Goal: Task Accomplishment & Management: Manage account settings

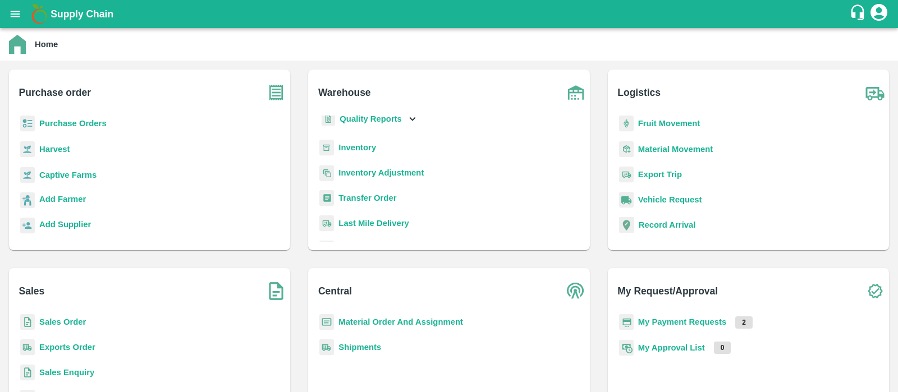
scroll to position [41, 0]
click at [353, 148] on b "Inventory" at bounding box center [358, 148] width 38 height 9
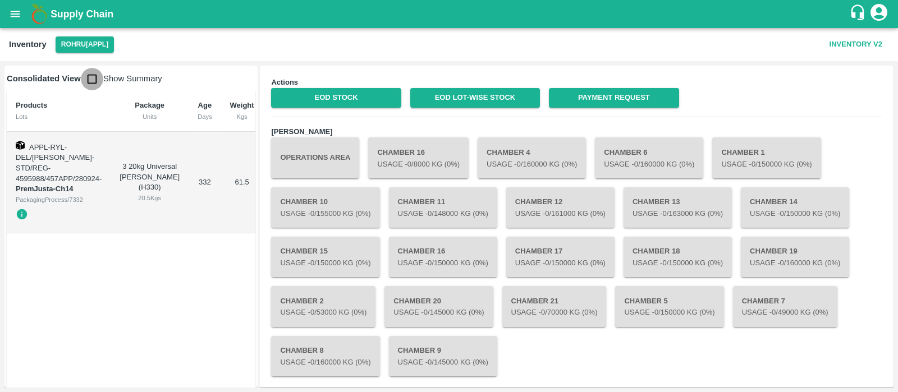
click at [97, 75] on input "checkbox" at bounding box center [92, 79] width 22 height 22
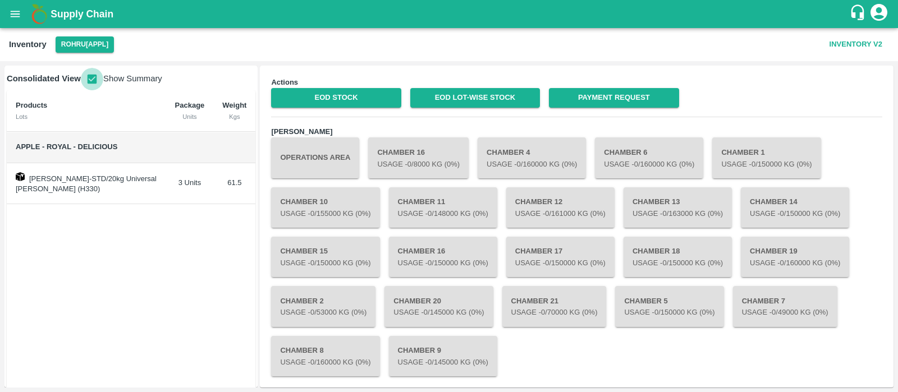
click at [94, 75] on input "checkbox" at bounding box center [92, 79] width 22 height 22
checkbox input "false"
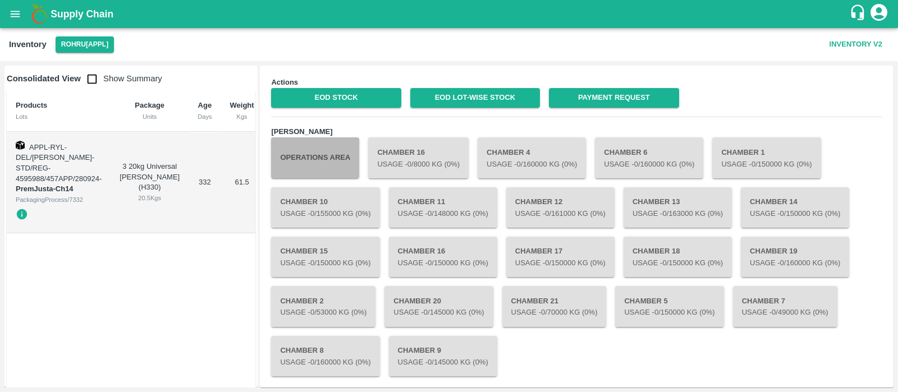
click at [325, 144] on button "Operations Area" at bounding box center [315, 158] width 88 height 40
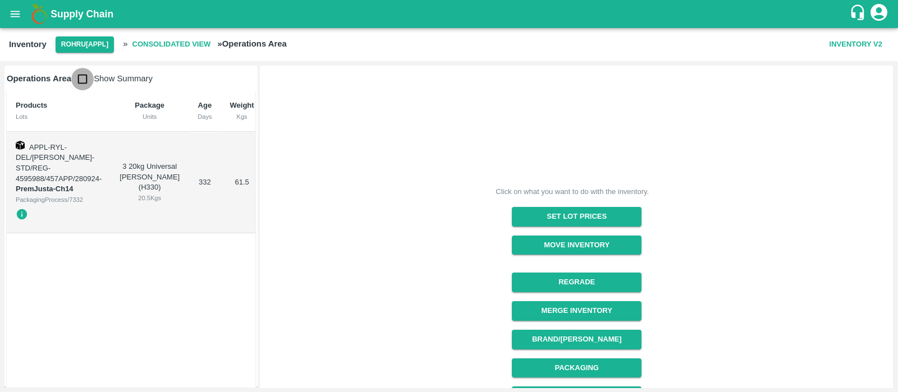
click at [86, 80] on input "checkbox" at bounding box center [82, 79] width 22 height 22
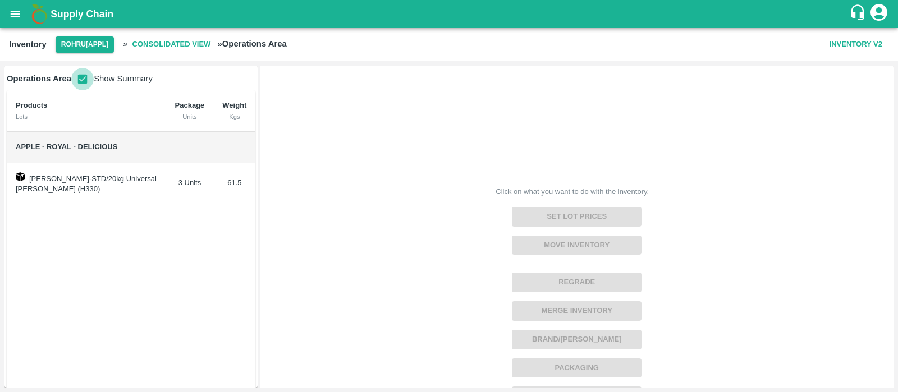
click at [86, 80] on input "checkbox" at bounding box center [82, 79] width 22 height 22
checkbox input "false"
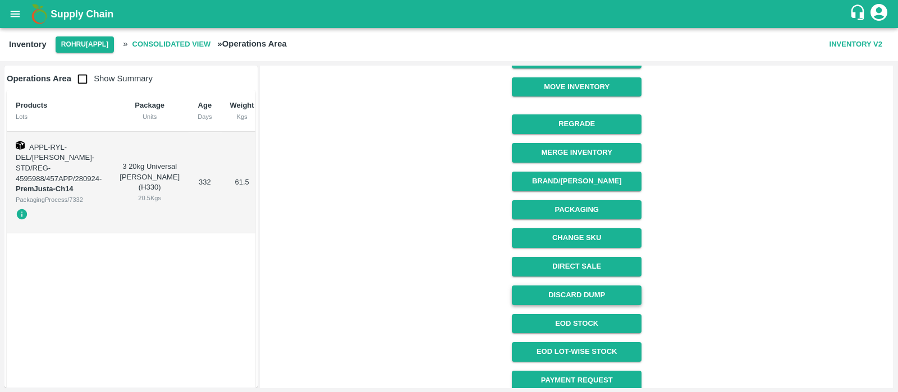
scroll to position [194, 0]
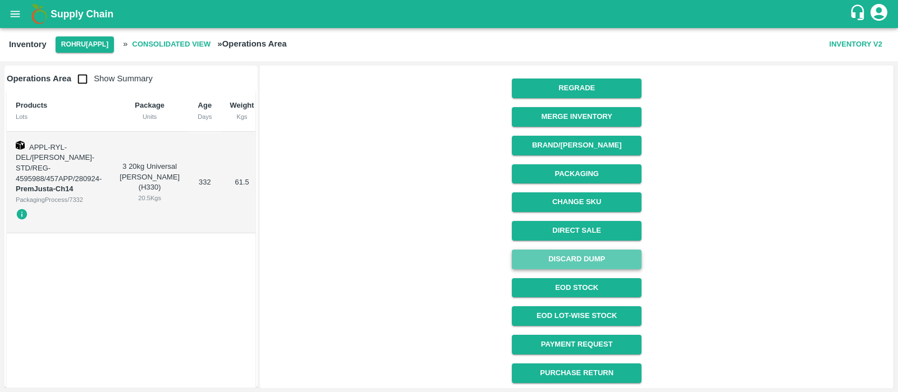
click at [586, 261] on button "Discard Dump" at bounding box center [577, 260] width 130 height 20
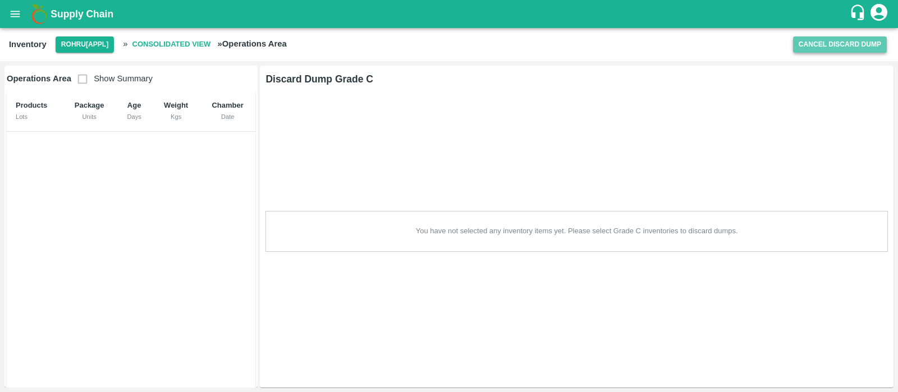
click at [796, 46] on button "Cancel Discard Dump" at bounding box center [840, 44] width 94 height 16
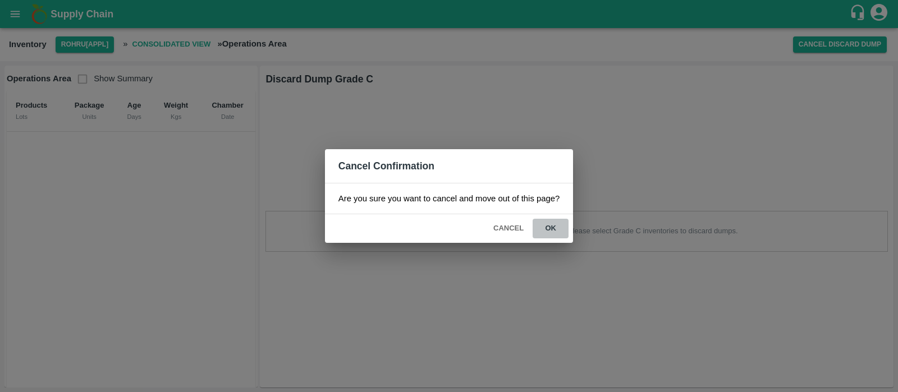
click at [551, 228] on button "ok" at bounding box center [551, 229] width 36 height 20
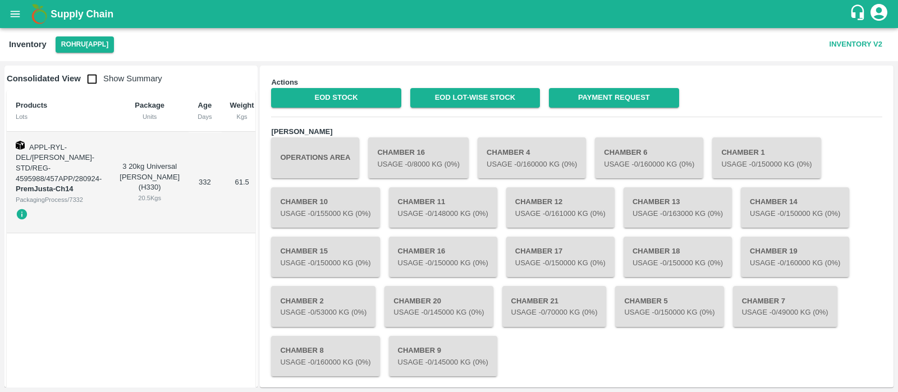
click at [326, 157] on button "Operations Area" at bounding box center [315, 158] width 88 height 40
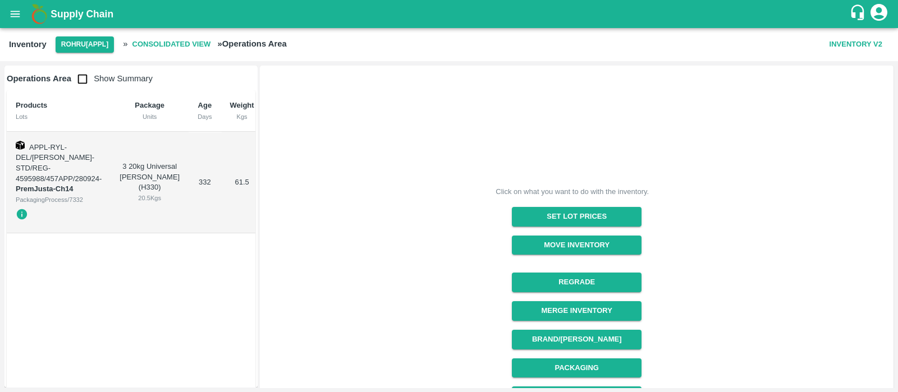
click at [124, 170] on div "3 20kg Universal [PERSON_NAME] (H330) 20.5 Kgs" at bounding box center [150, 183] width 60 height 42
click at [82, 80] on input "checkbox" at bounding box center [82, 79] width 22 height 22
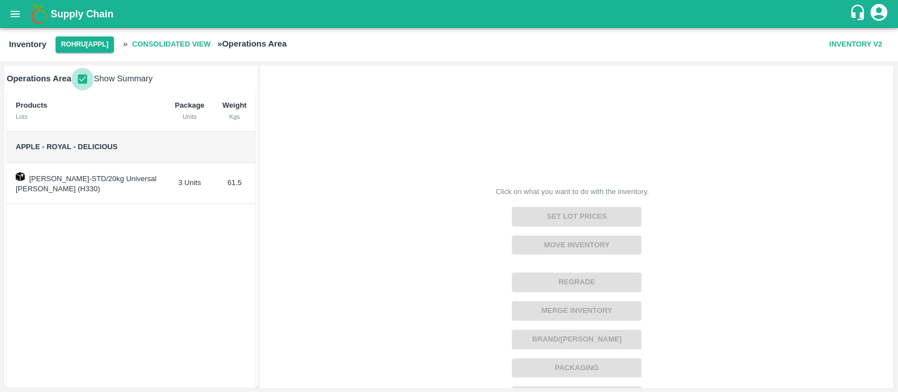
click at [82, 80] on input "checkbox" at bounding box center [82, 79] width 22 height 22
checkbox input "false"
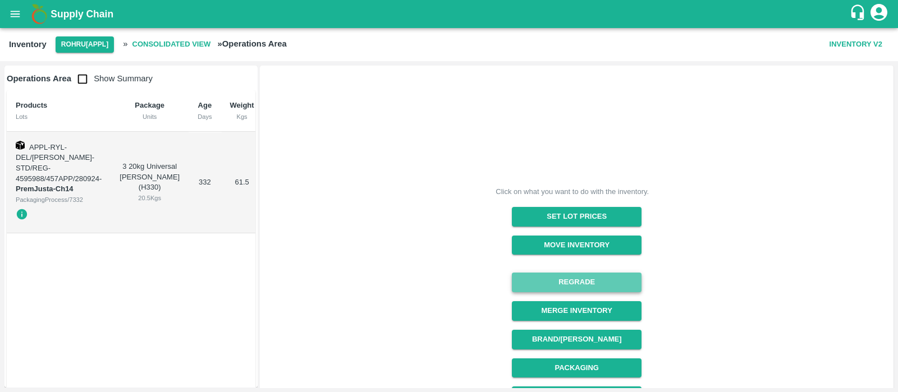
drag, startPoint x: 477, startPoint y: 257, endPoint x: 562, endPoint y: 278, distance: 86.9
click at [562, 278] on button "Regrade" at bounding box center [577, 283] width 130 height 20
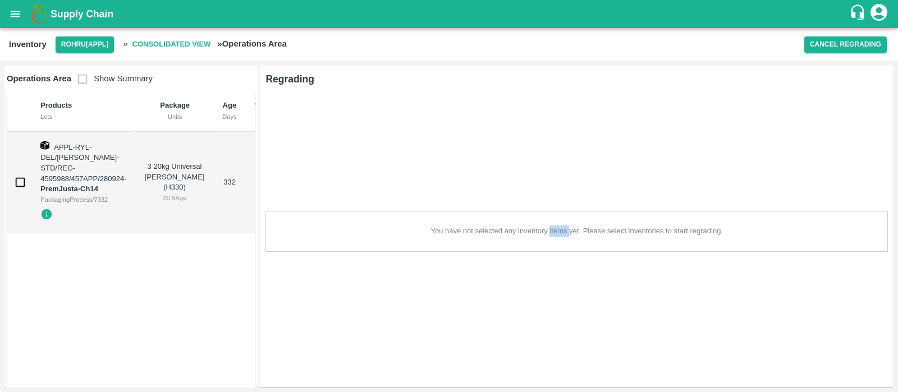
click at [562, 278] on div "Regrading You have not selected any inventory items yet. Please select inventor…" at bounding box center [577, 227] width 634 height 322
click at [19, 180] on input "checkbox" at bounding box center [20, 182] width 22 height 22
checkbox input "true"
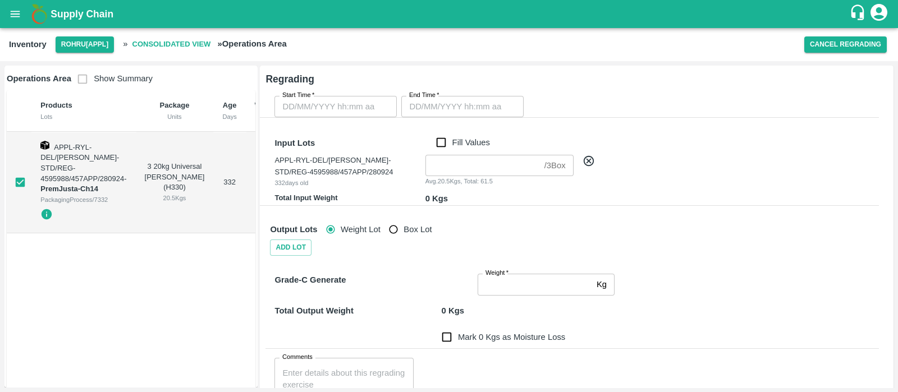
type input "DD/MM/YYYY hh:mm aa"
click at [287, 109] on input "DD/MM/YYYY hh:mm aa" at bounding box center [332, 106] width 115 height 21
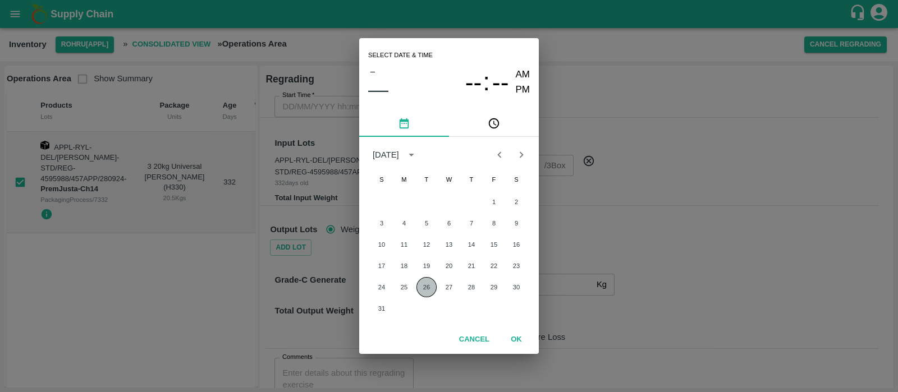
click at [427, 287] on button "26" at bounding box center [427, 287] width 20 height 20
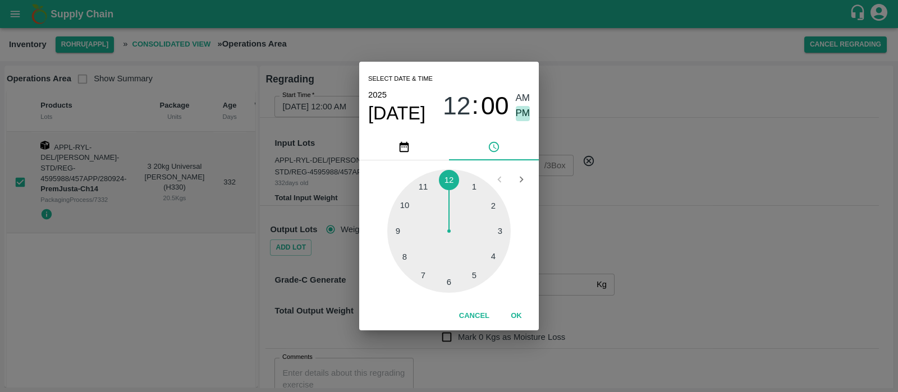
click at [518, 113] on span "PM" at bounding box center [523, 113] width 15 height 15
type input "[DATE] 12:00 PM"
click at [511, 314] on button "OK" at bounding box center [517, 317] width 36 height 20
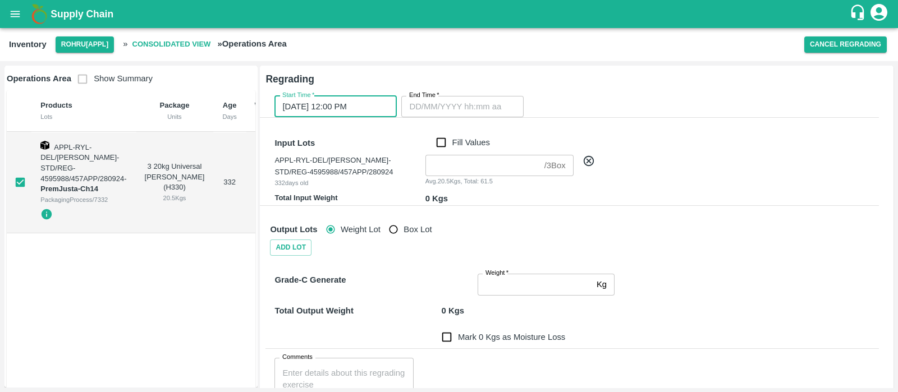
type input "DD/MM/YYYY hh:mm aa"
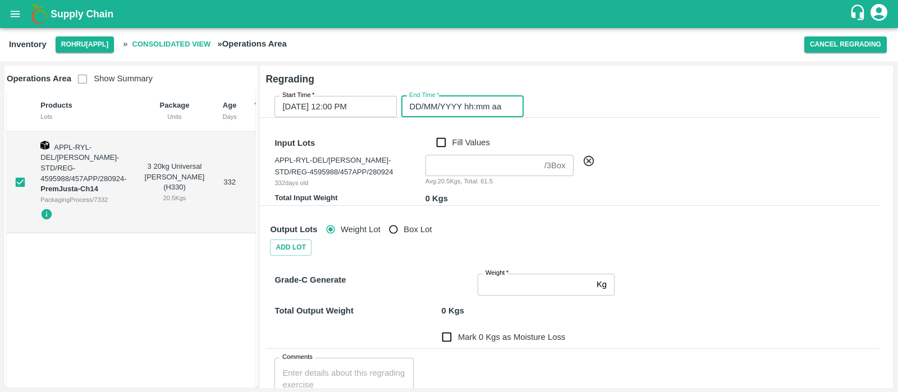
click at [408, 109] on input "DD/MM/YYYY hh:mm aa" at bounding box center [458, 106] width 115 height 21
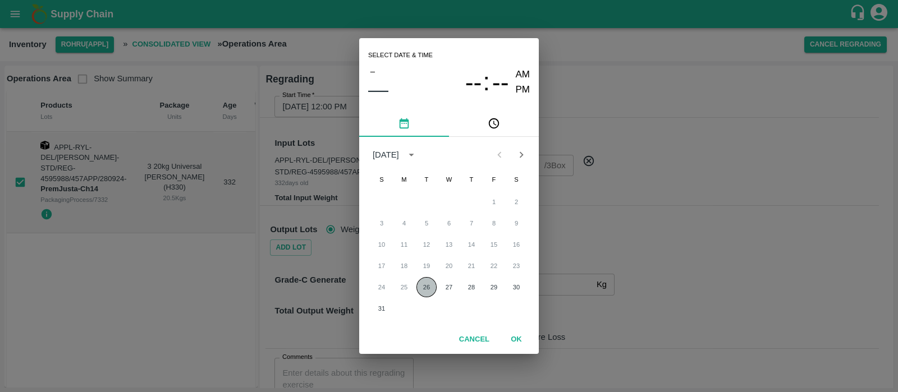
click at [428, 282] on button "26" at bounding box center [427, 287] width 20 height 20
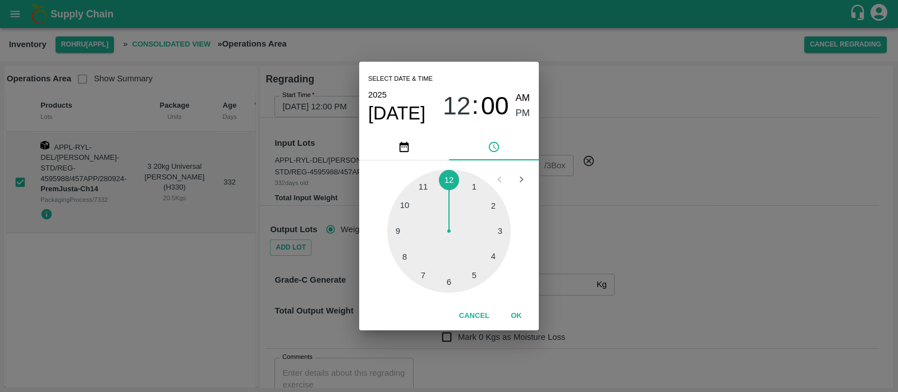
click at [491, 207] on div at bounding box center [449, 232] width 124 height 124
type input "[DATE] 02:00 PM"
click at [519, 109] on span "PM" at bounding box center [523, 113] width 15 height 15
click at [516, 313] on button "OK" at bounding box center [517, 317] width 36 height 20
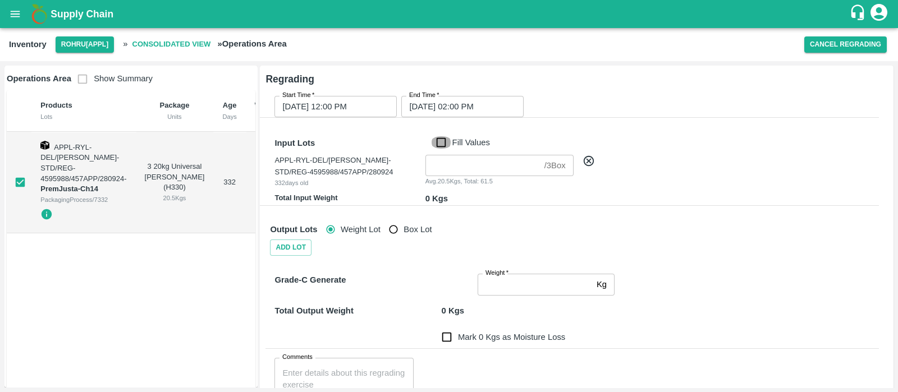
click at [442, 144] on input "Fill Values" at bounding box center [441, 142] width 21 height 12
checkbox input "true"
type input "3"
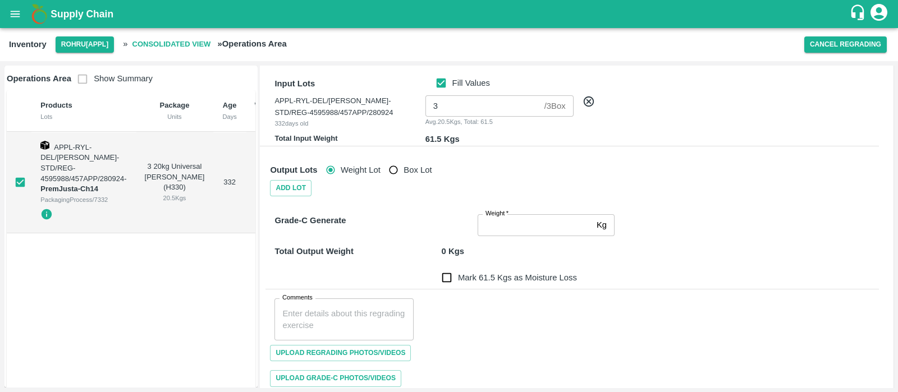
scroll to position [70, 0]
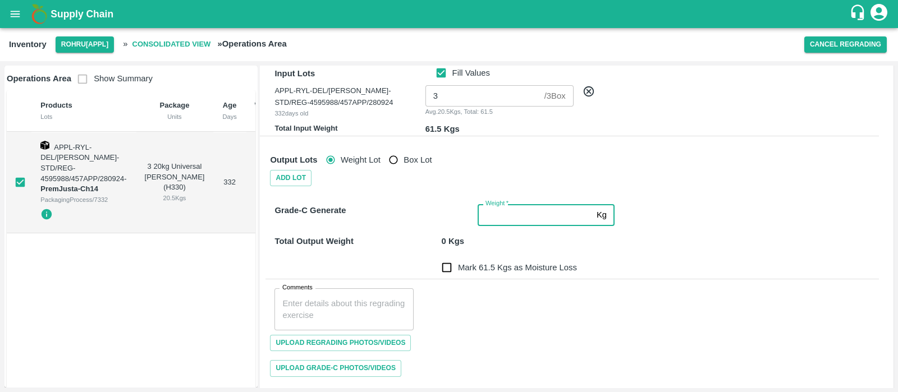
click at [522, 218] on input "Weight   *" at bounding box center [535, 214] width 115 height 21
type input "61.5"
click at [492, 308] on div "Comments x Comments" at bounding box center [573, 305] width 614 height 51
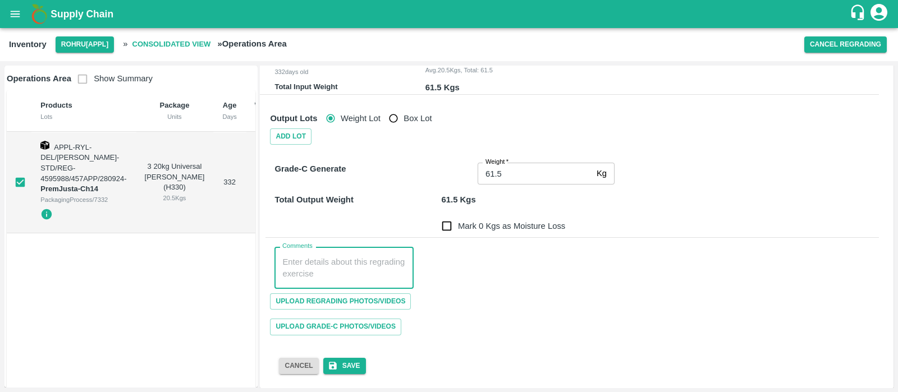
click at [380, 269] on textarea "Comments" at bounding box center [344, 269] width 124 height 24
type textarea "Last season inventory"
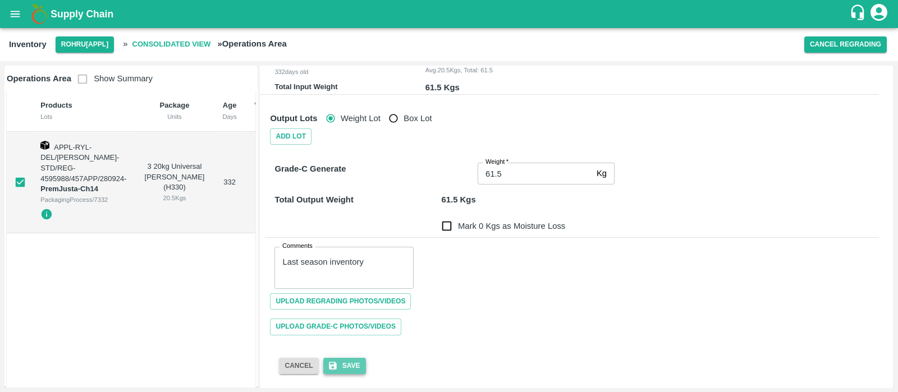
click at [357, 368] on button "Save" at bounding box center [344, 366] width 43 height 16
click at [516, 174] on input "61.5" at bounding box center [535, 173] width 115 height 21
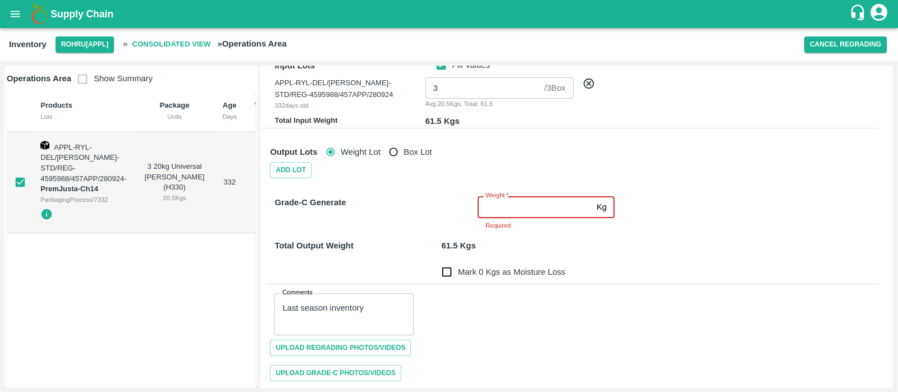
scroll to position [63, 0]
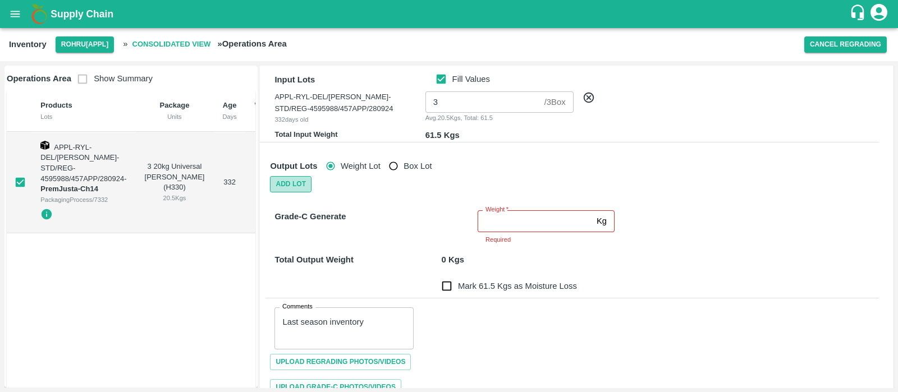
click at [300, 179] on button "Add Lot" at bounding box center [291, 184] width 42 height 16
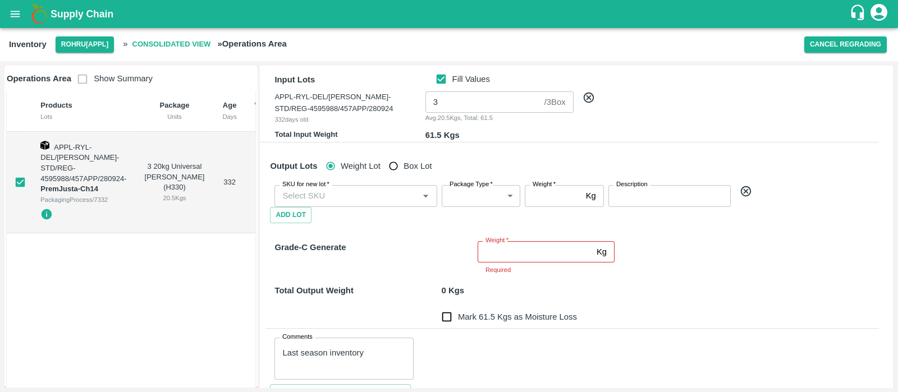
click at [364, 204] on div "SKU for new lot   *" at bounding box center [356, 195] width 162 height 21
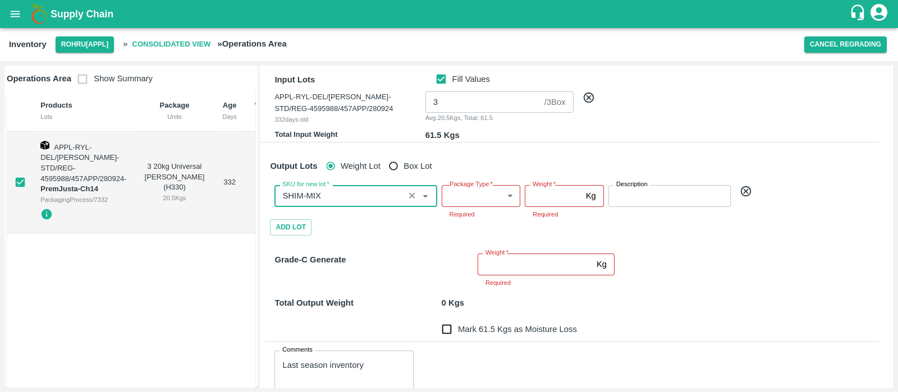
type input "SHIM-MIX"
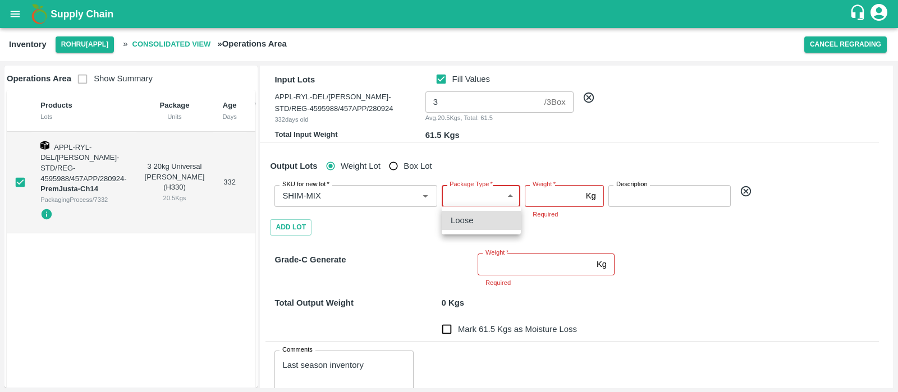
click at [474, 196] on body "Supply Chain Inventory Rohru[APPL] » Consolidated View » Operations Area Cancel…" at bounding box center [449, 196] width 898 height 392
click at [482, 221] on div "Loose" at bounding box center [481, 220] width 61 height 12
type input "258"
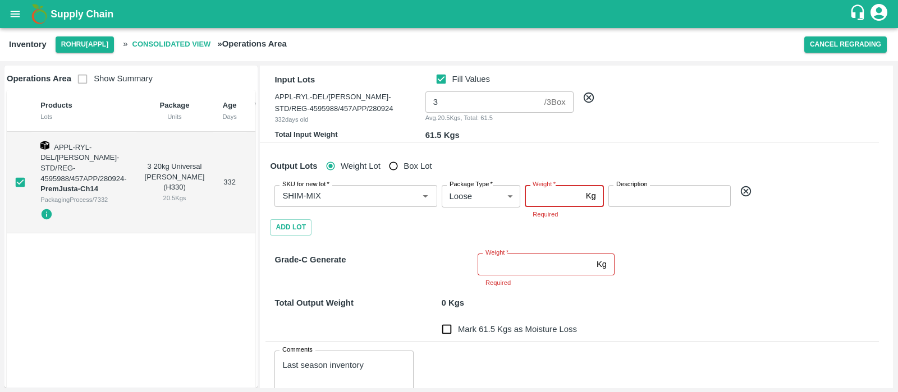
click at [563, 195] on input "Weight   *" at bounding box center [553, 195] width 56 height 21
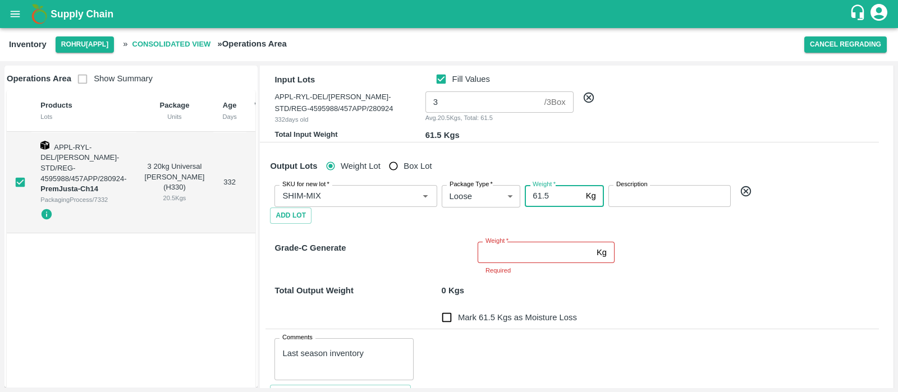
type input "61.5"
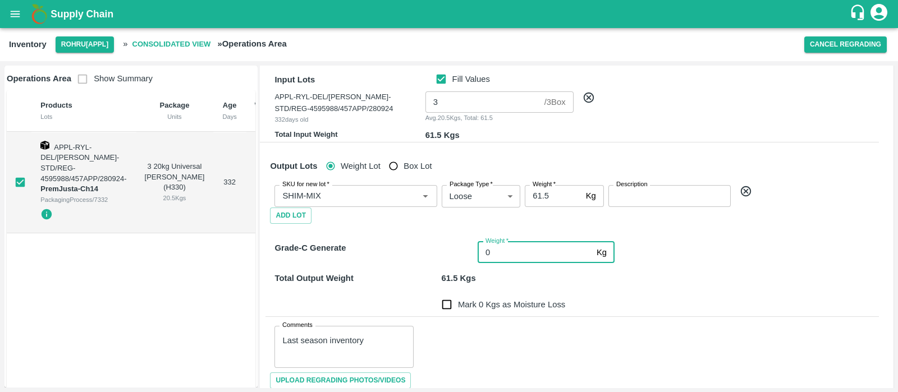
type input "0"
click at [649, 307] on div "Mark 0 Kgs as Moisture Loss" at bounding box center [570, 298] width 618 height 36
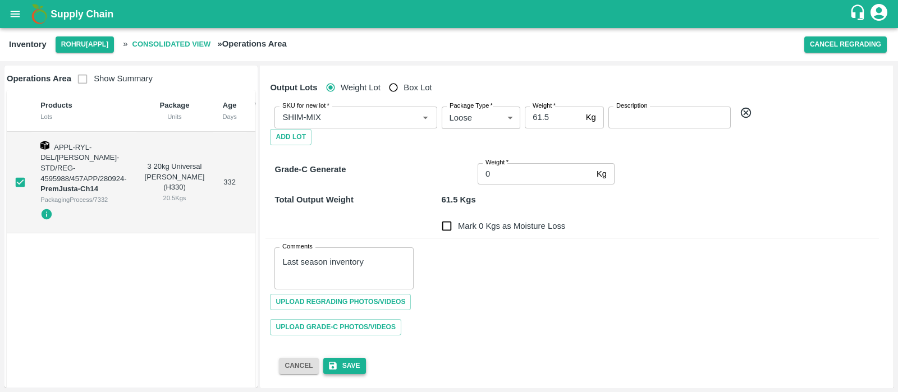
click at [348, 361] on button "Save" at bounding box center [344, 366] width 43 height 16
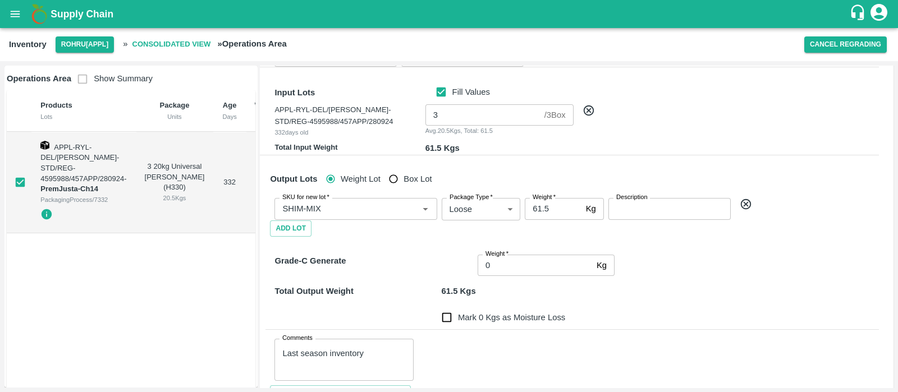
scroll to position [0, 0]
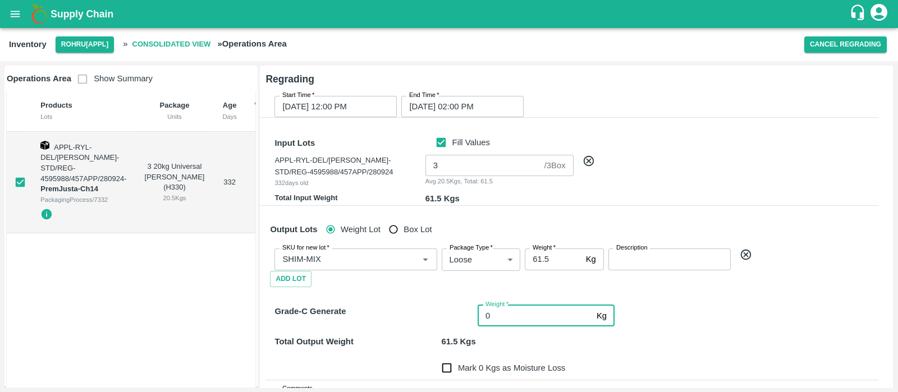
click at [511, 316] on input "0" at bounding box center [535, 315] width 115 height 21
type input "61.5"
click at [658, 316] on div "Weight   * 61.5 Kg Weight" at bounding box center [574, 314] width 203 height 26
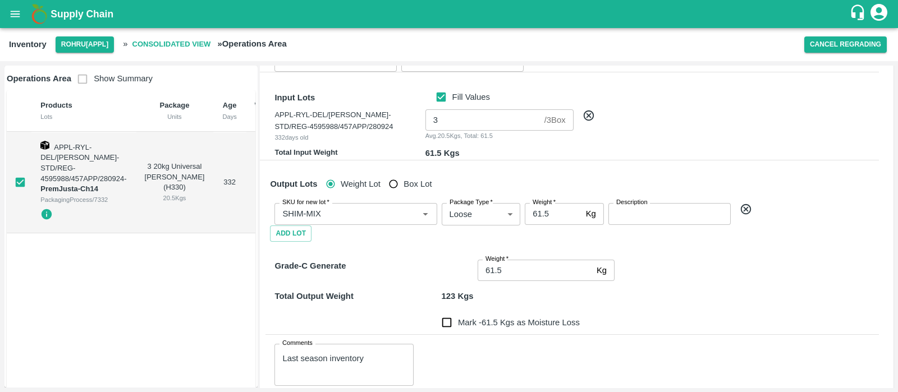
scroll to position [46, 0]
click at [553, 214] on input "61.5" at bounding box center [553, 213] width 56 height 21
type input "0.1"
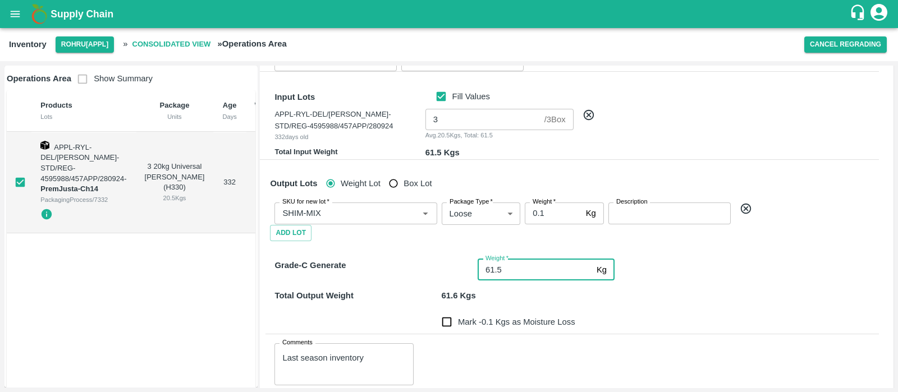
click at [532, 272] on input "61.5" at bounding box center [535, 269] width 115 height 21
type input "61.4"
click at [637, 271] on div "Weight   * 61.4 Kg Weight" at bounding box center [574, 268] width 203 height 26
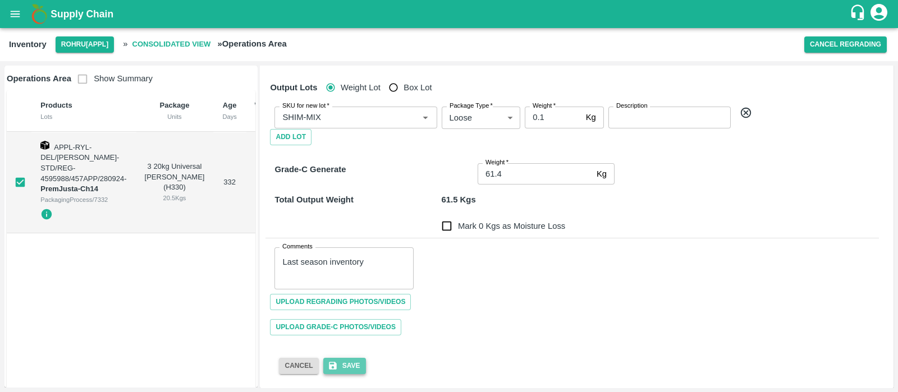
click at [335, 367] on icon "submit" at bounding box center [333, 367] width 8 height 8
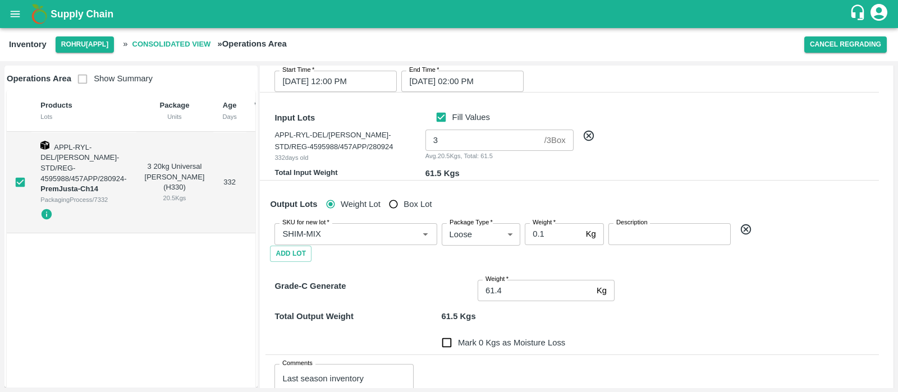
scroll to position [0, 0]
